Goal: Browse casually

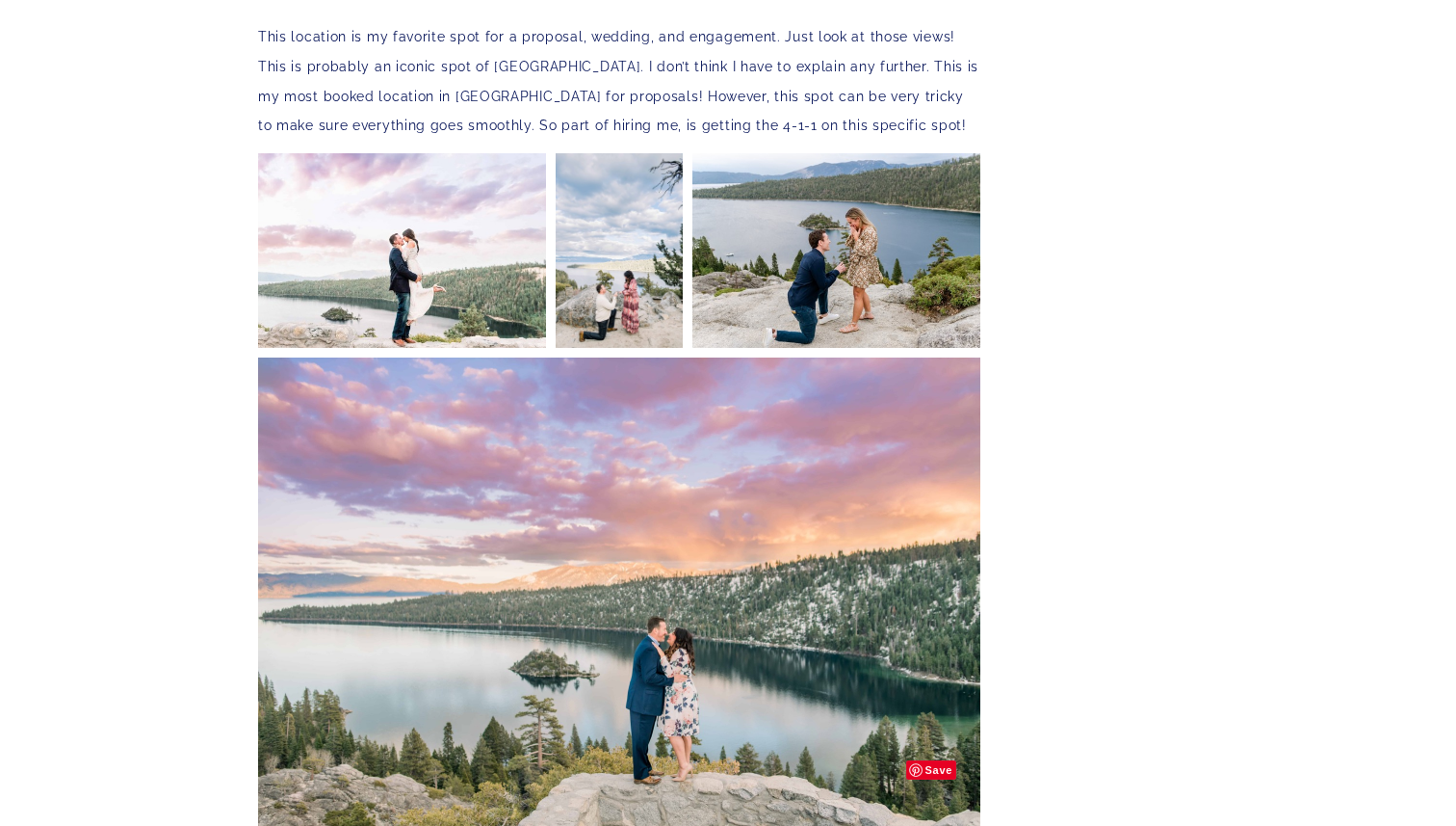
scroll to position [1797, 0]
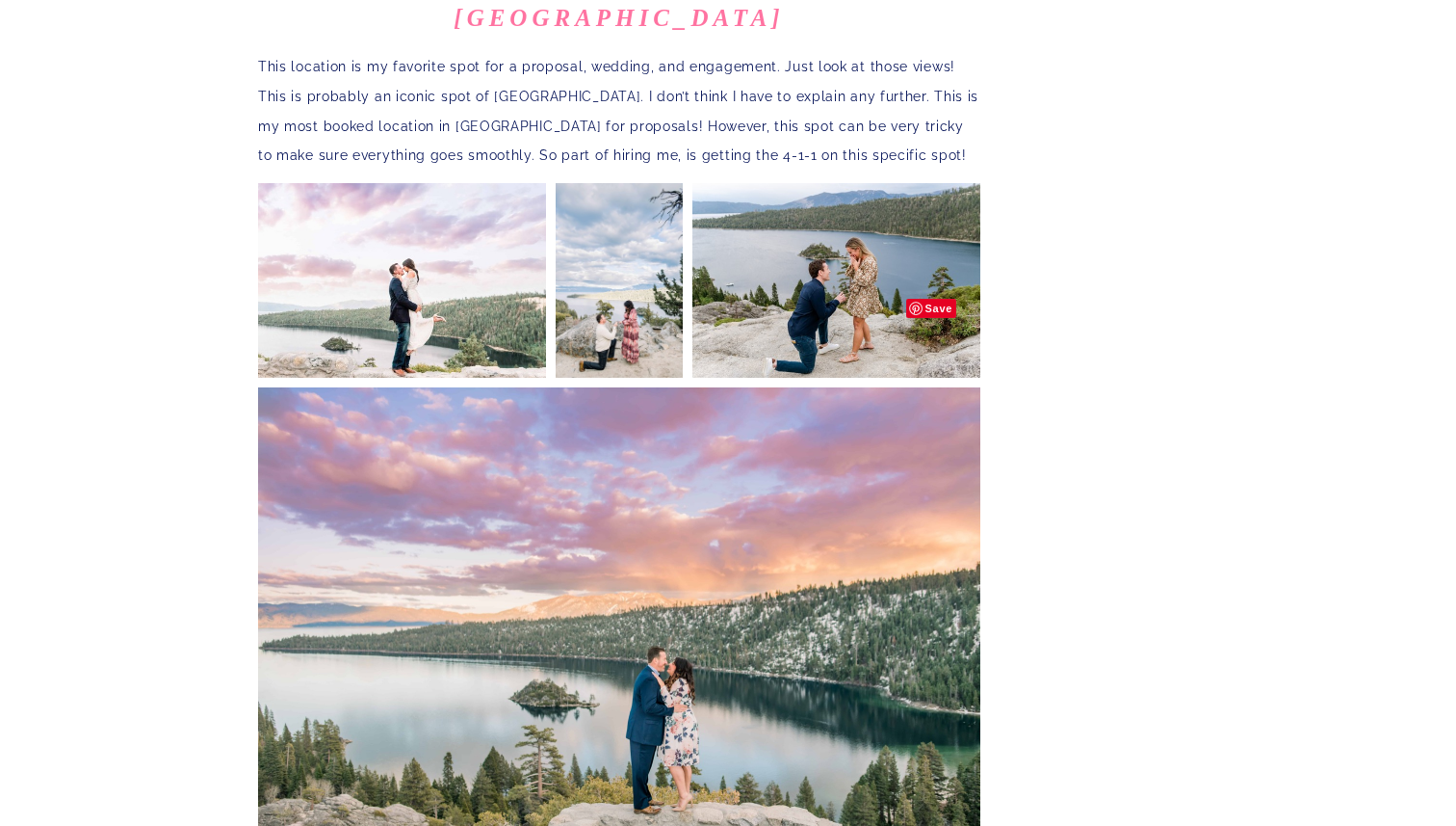
click at [811, 244] on img at bounding box center [837, 279] width 288 height 197
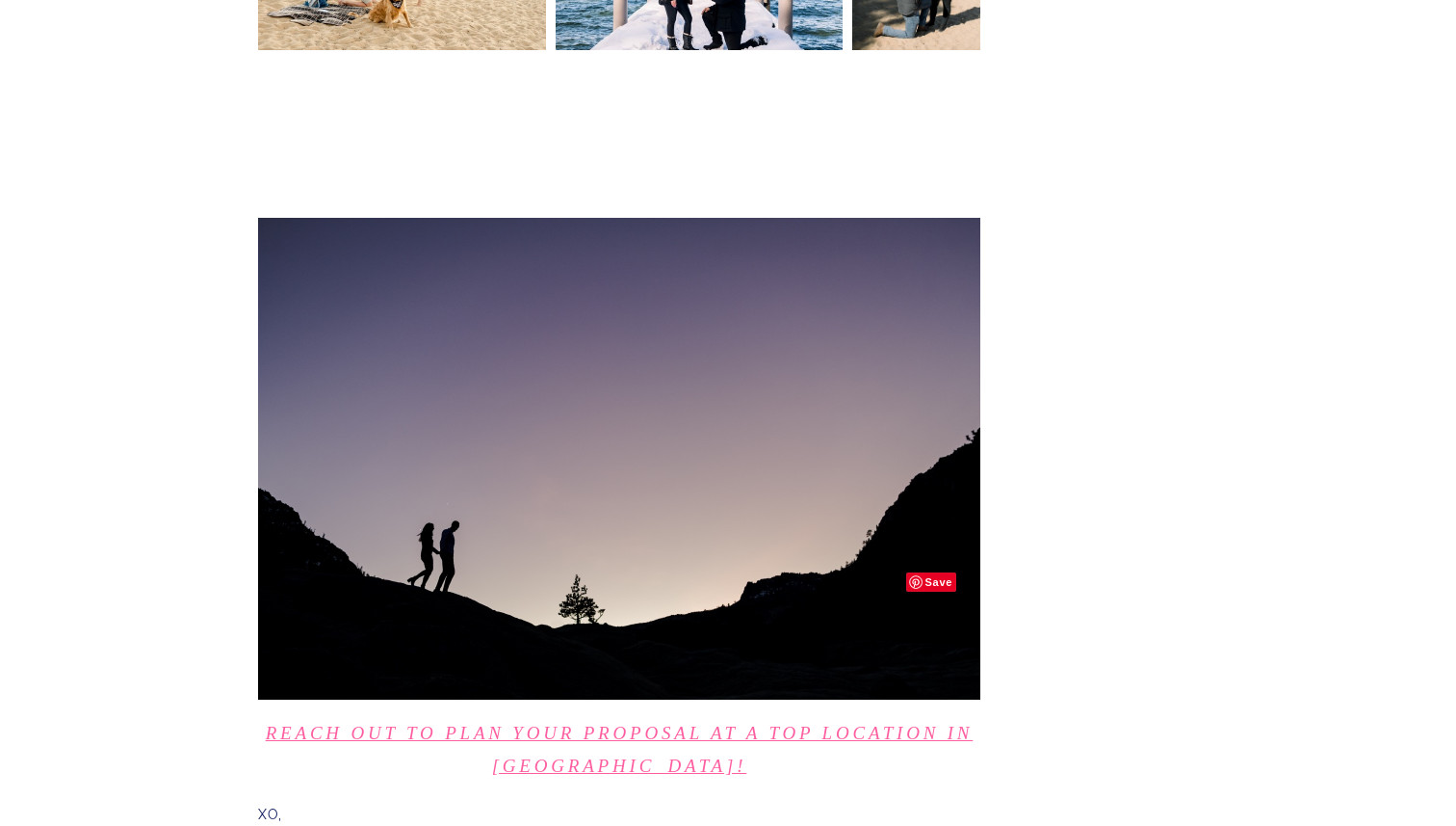
scroll to position [4206, 0]
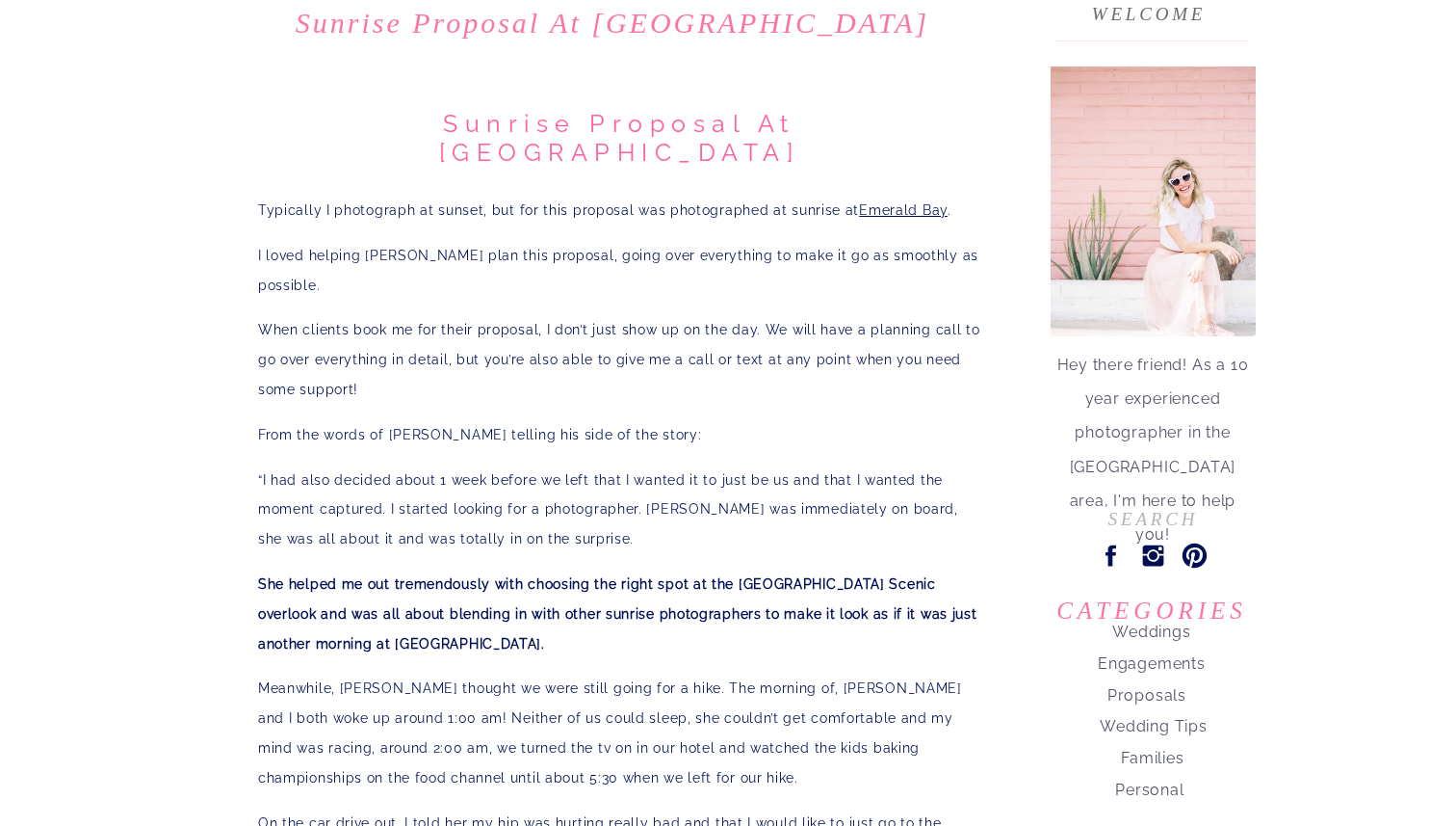
scroll to position [164, 0]
